Goal: Task Accomplishment & Management: Manage account settings

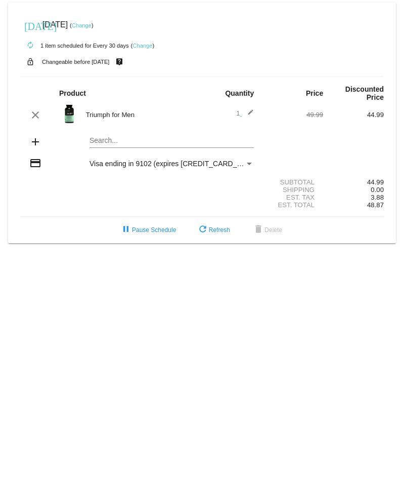
click at [92, 25] on link "Change" at bounding box center [82, 25] width 20 height 6
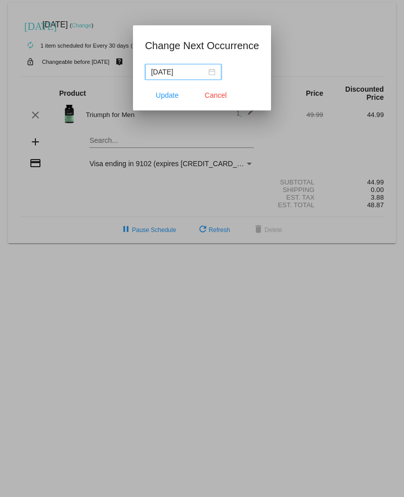
click at [204, 72] on div "[DATE]" at bounding box center [183, 71] width 64 height 11
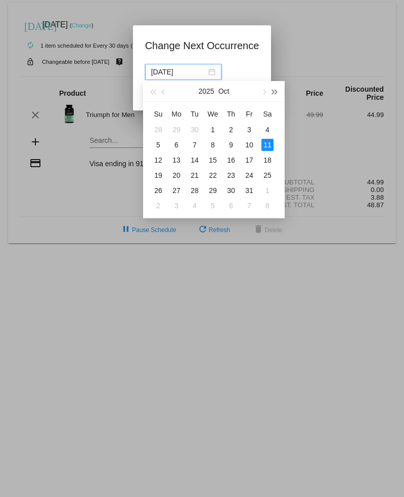
click at [275, 93] on span "button" at bounding box center [275, 92] width 5 height 5
click at [252, 154] on div "16" at bounding box center [249, 160] width 12 height 12
type input "[DATE]"
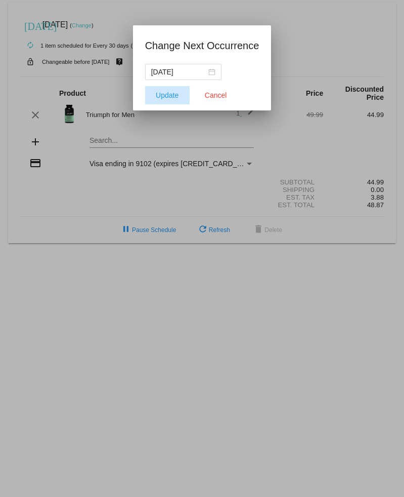
click at [173, 93] on span "Update" at bounding box center [167, 95] width 23 height 8
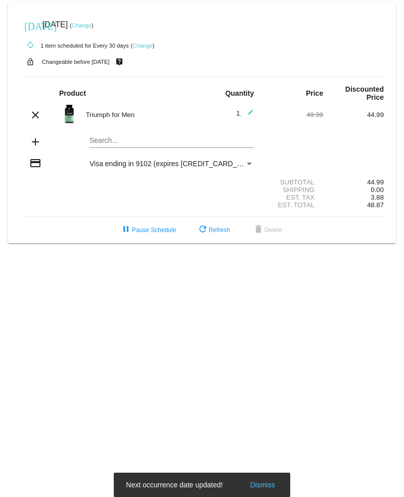
click at [92, 24] on link "Change" at bounding box center [82, 25] width 20 height 6
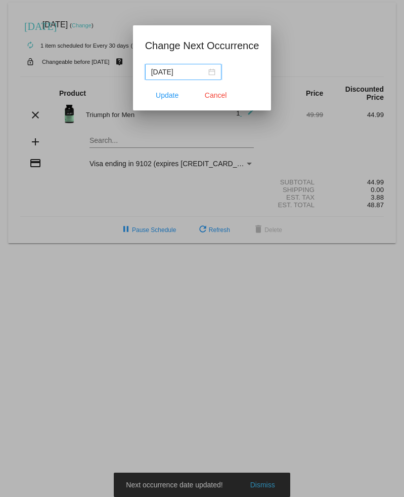
click at [196, 74] on input "[DATE]" at bounding box center [178, 71] width 55 height 11
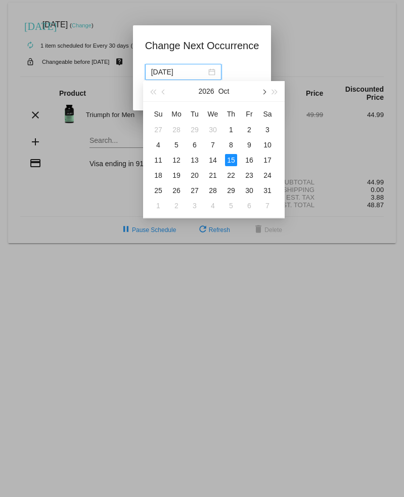
click at [264, 91] on span "button" at bounding box center [263, 92] width 5 height 5
click at [252, 141] on div "13" at bounding box center [249, 145] width 12 height 12
type input "[DATE]"
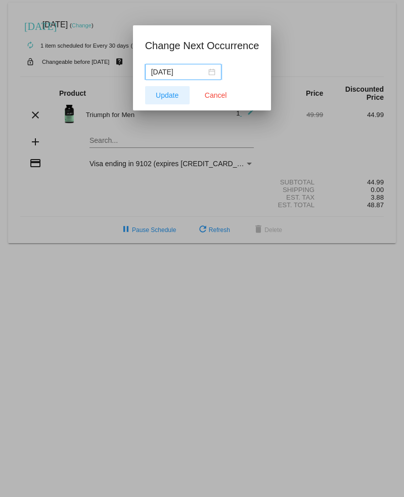
click at [171, 92] on span "Update" at bounding box center [167, 95] width 23 height 8
